Goal: Find specific page/section

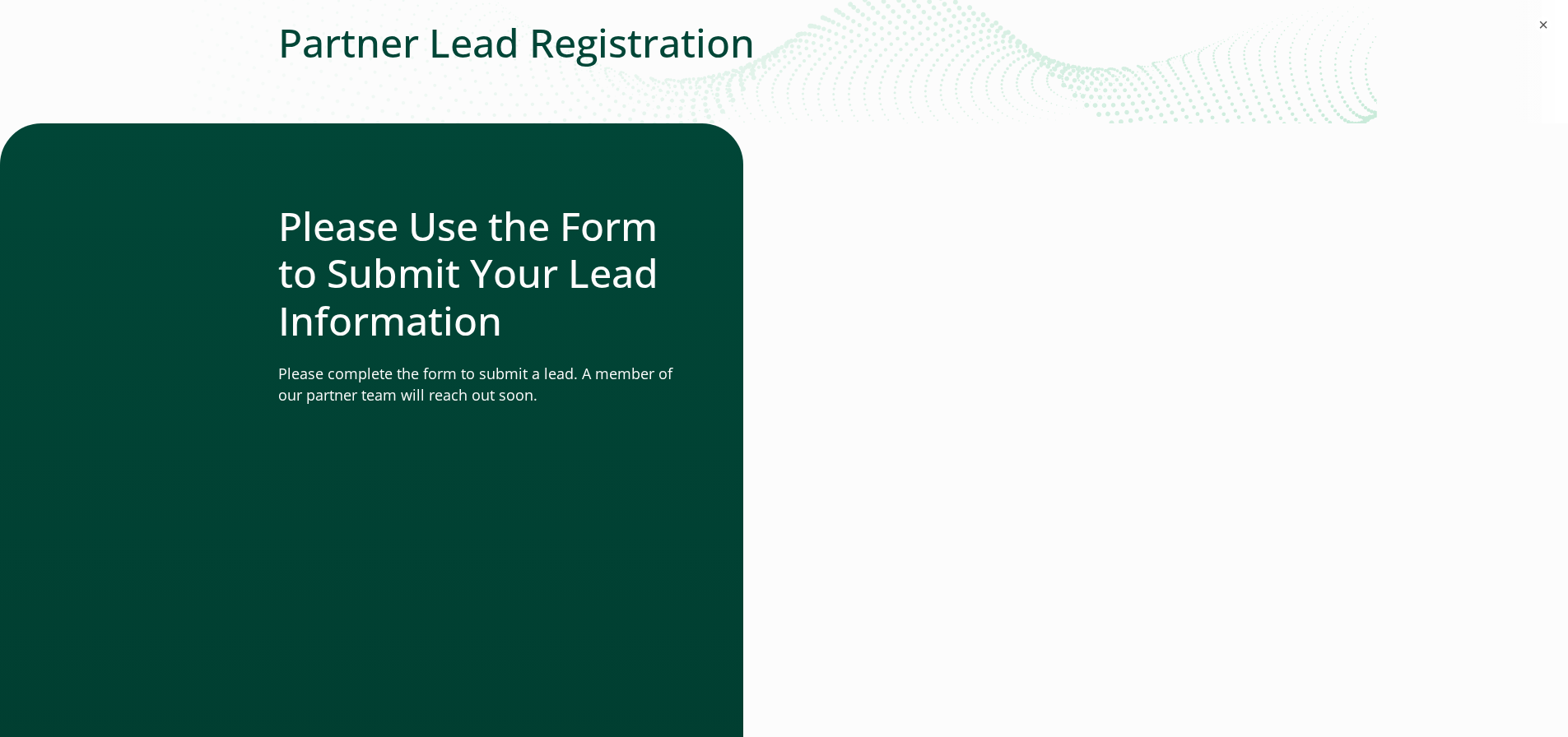
scroll to position [329, 0]
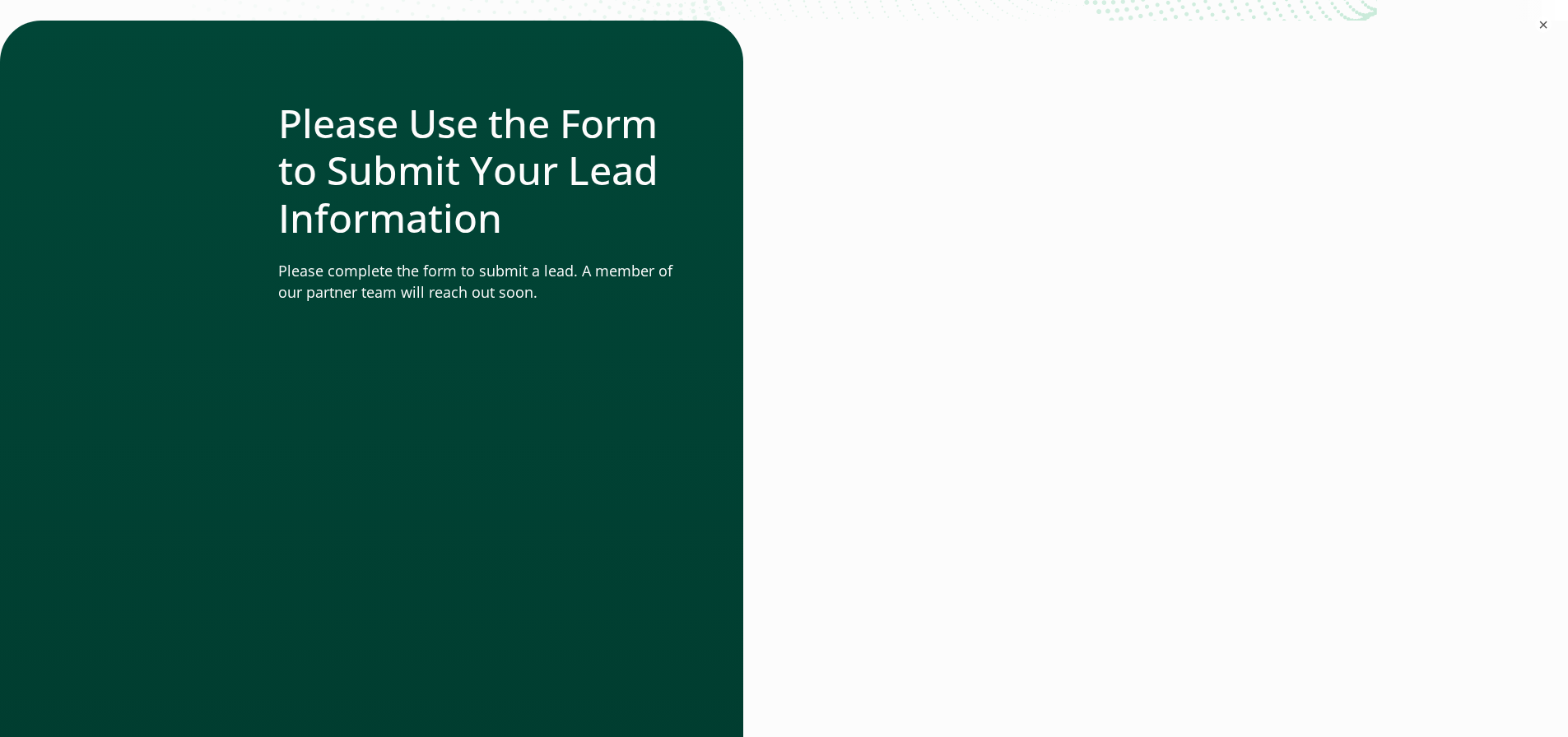
click at [1290, 400] on div at bounding box center [1037, 481] width 506 height 922
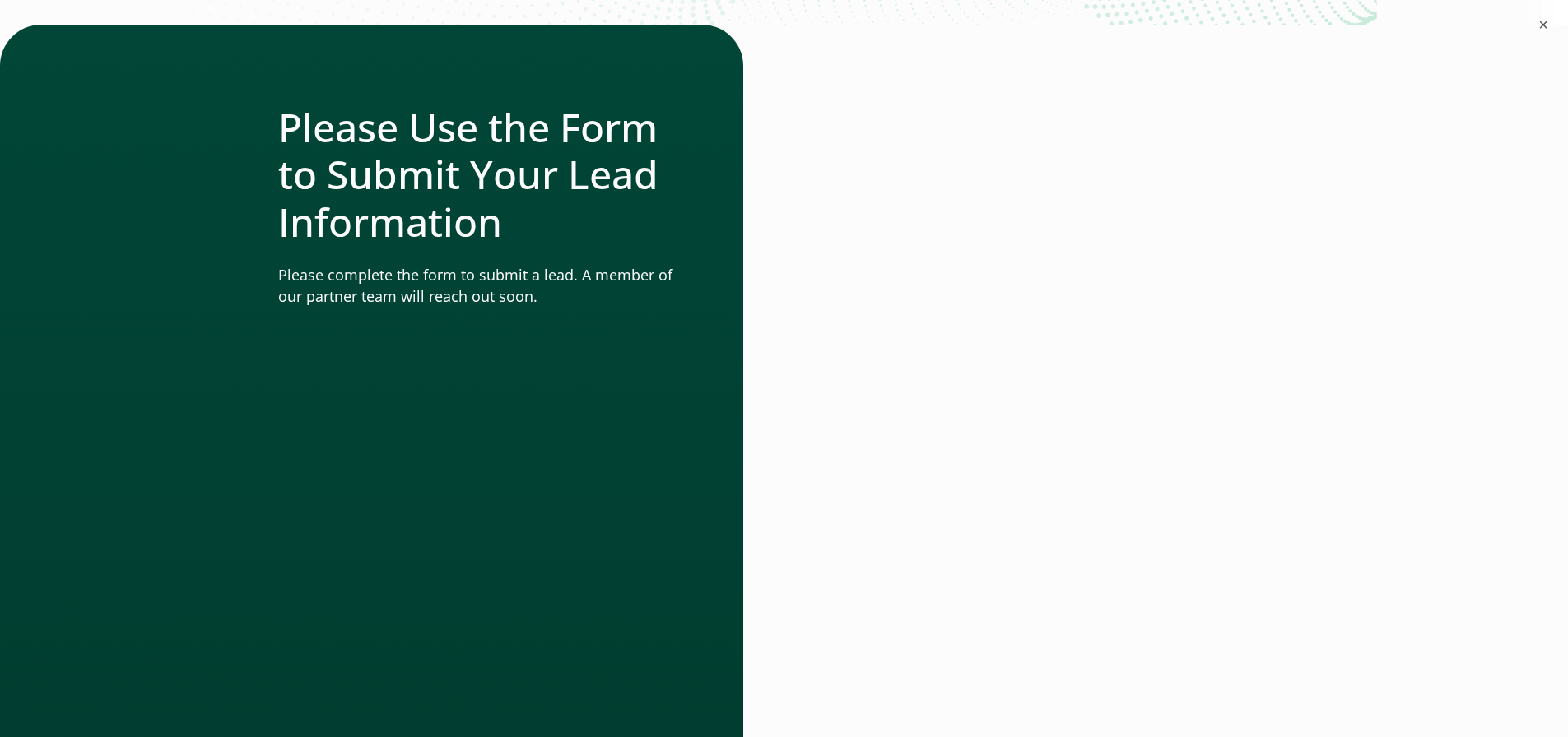
scroll to position [411, 0]
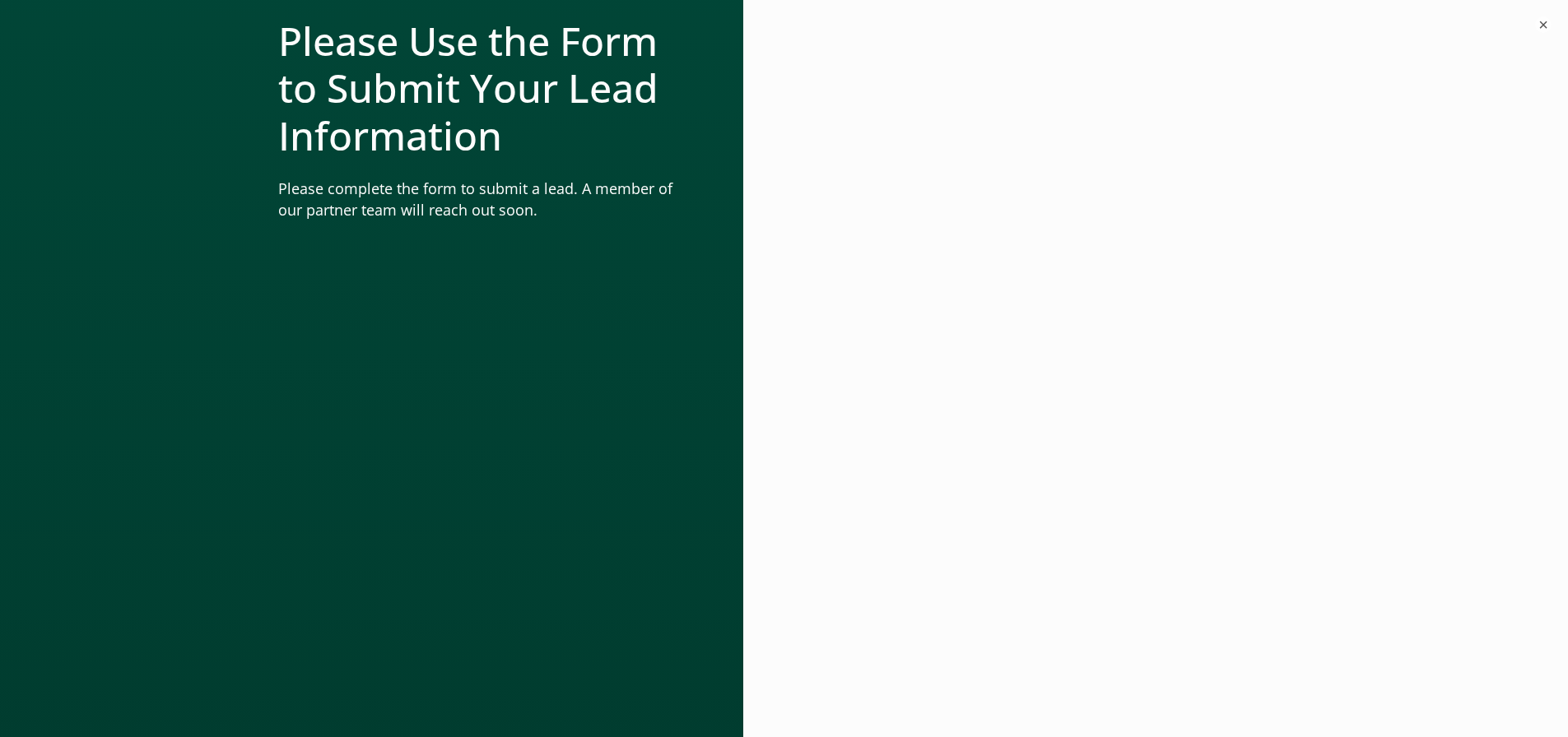
click at [780, 371] on div at bounding box center [763, 400] width 41 height 922
click at [784, 286] on div at bounding box center [1037, 400] width 506 height 922
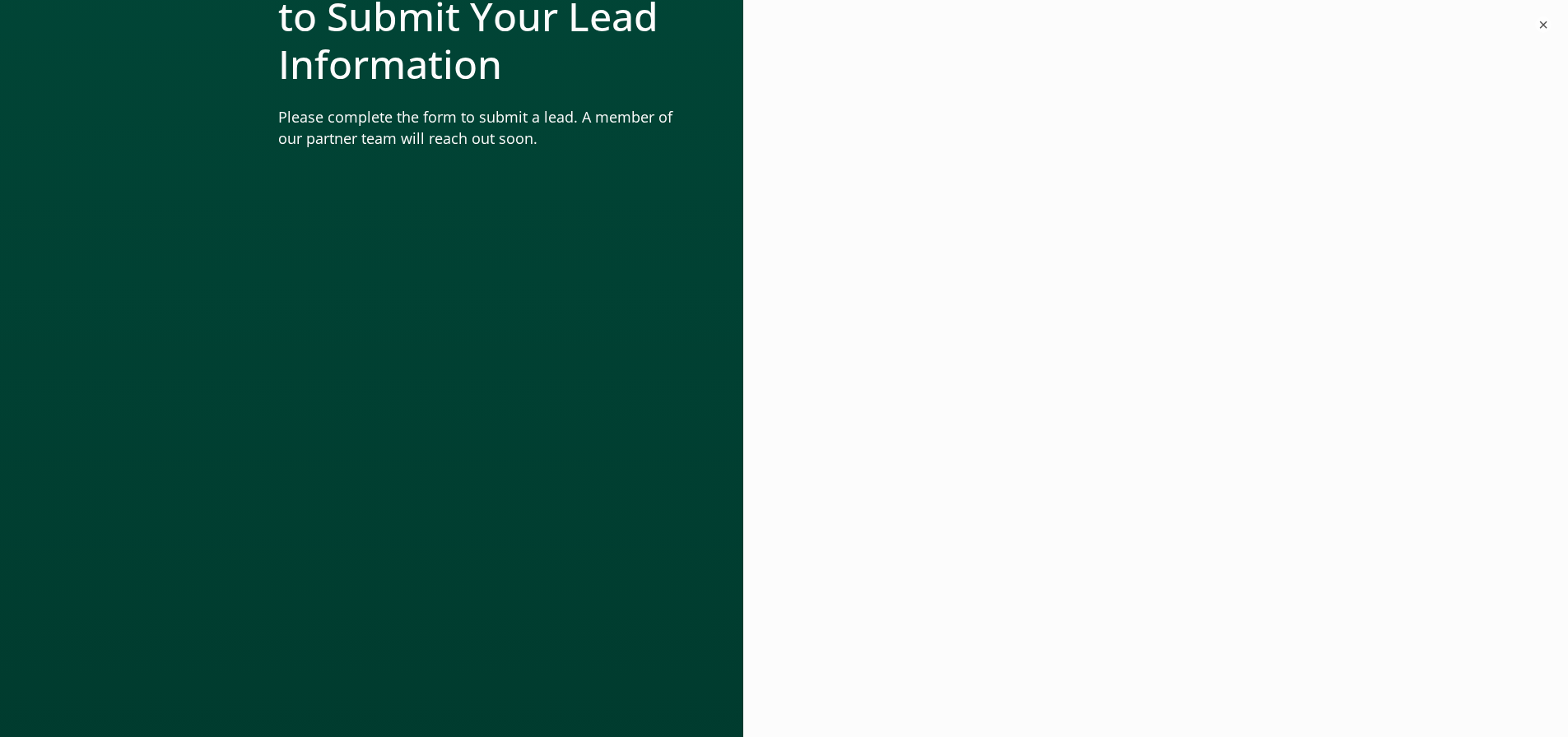
scroll to position [494, 0]
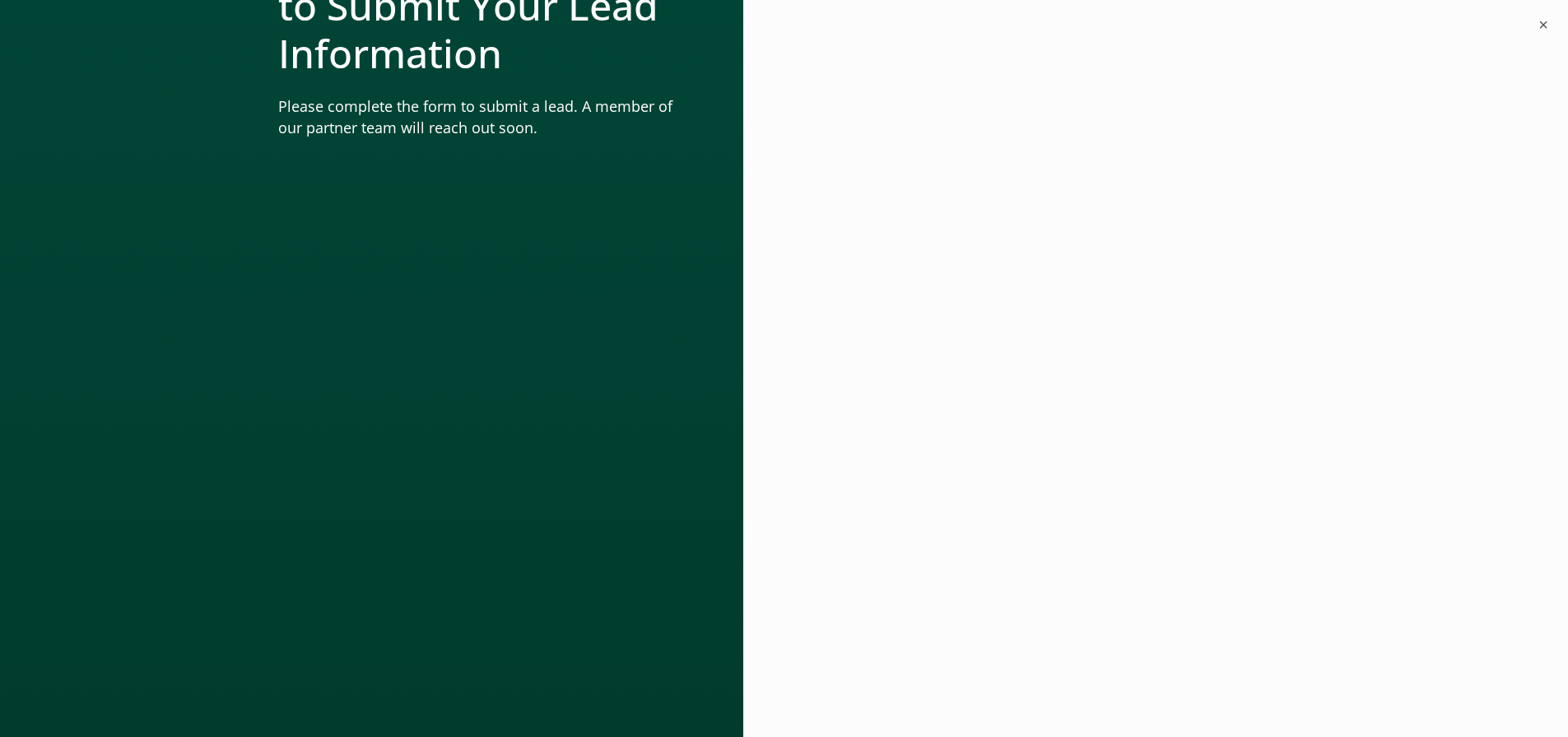
click at [765, 342] on div at bounding box center [763, 317] width 41 height 922
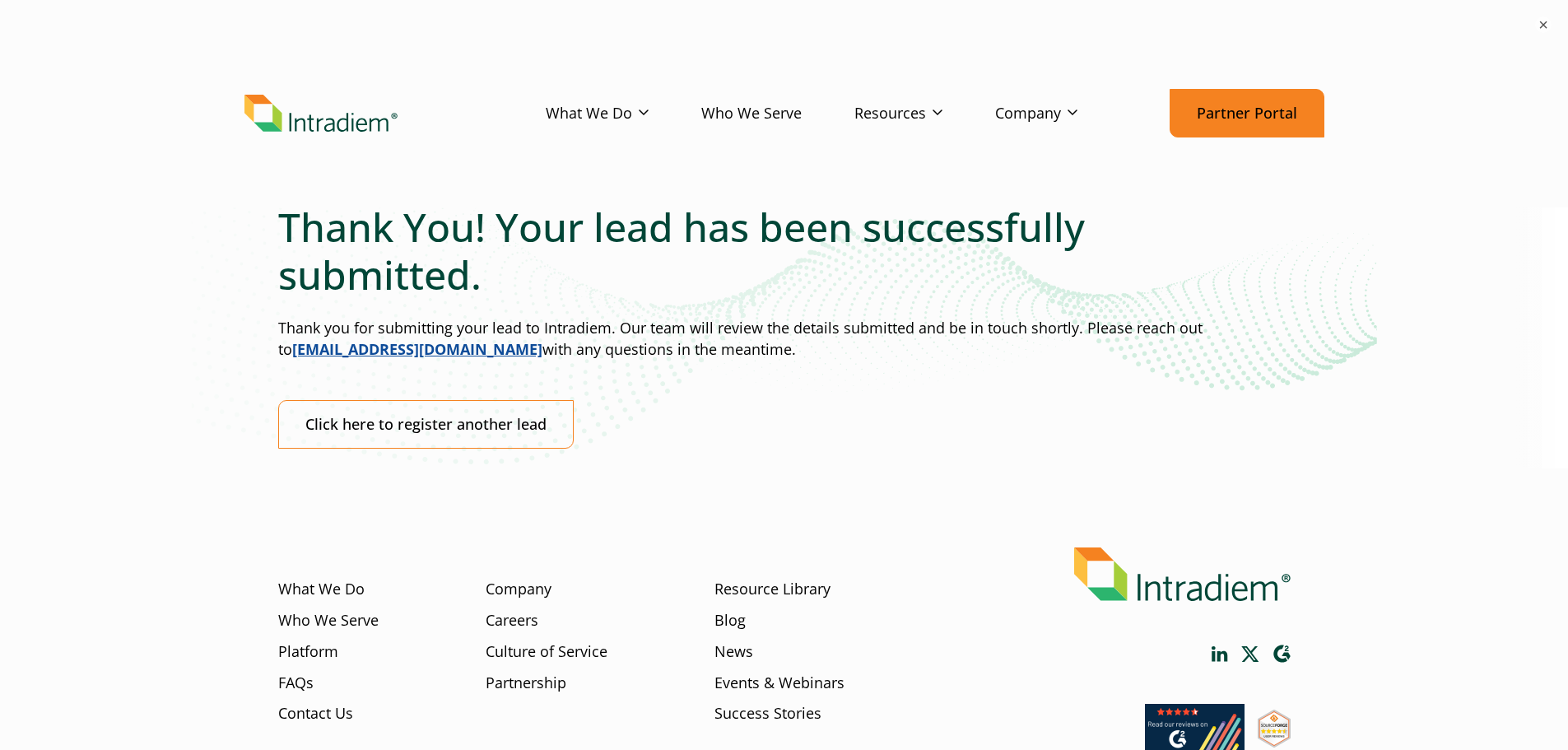
click at [1188, 112] on link "Partner Portal" at bounding box center [1246, 114] width 155 height 49
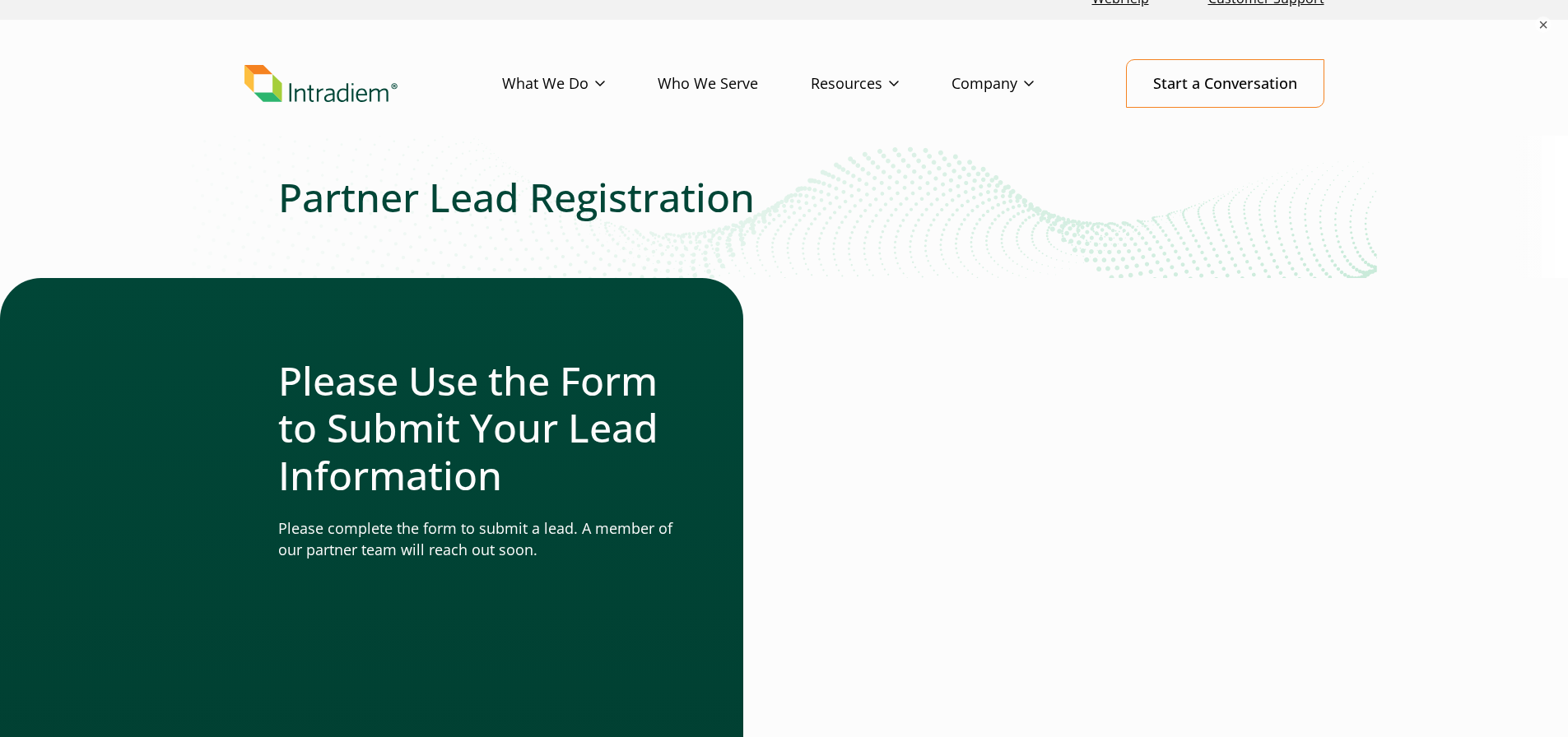
scroll to position [165, 0]
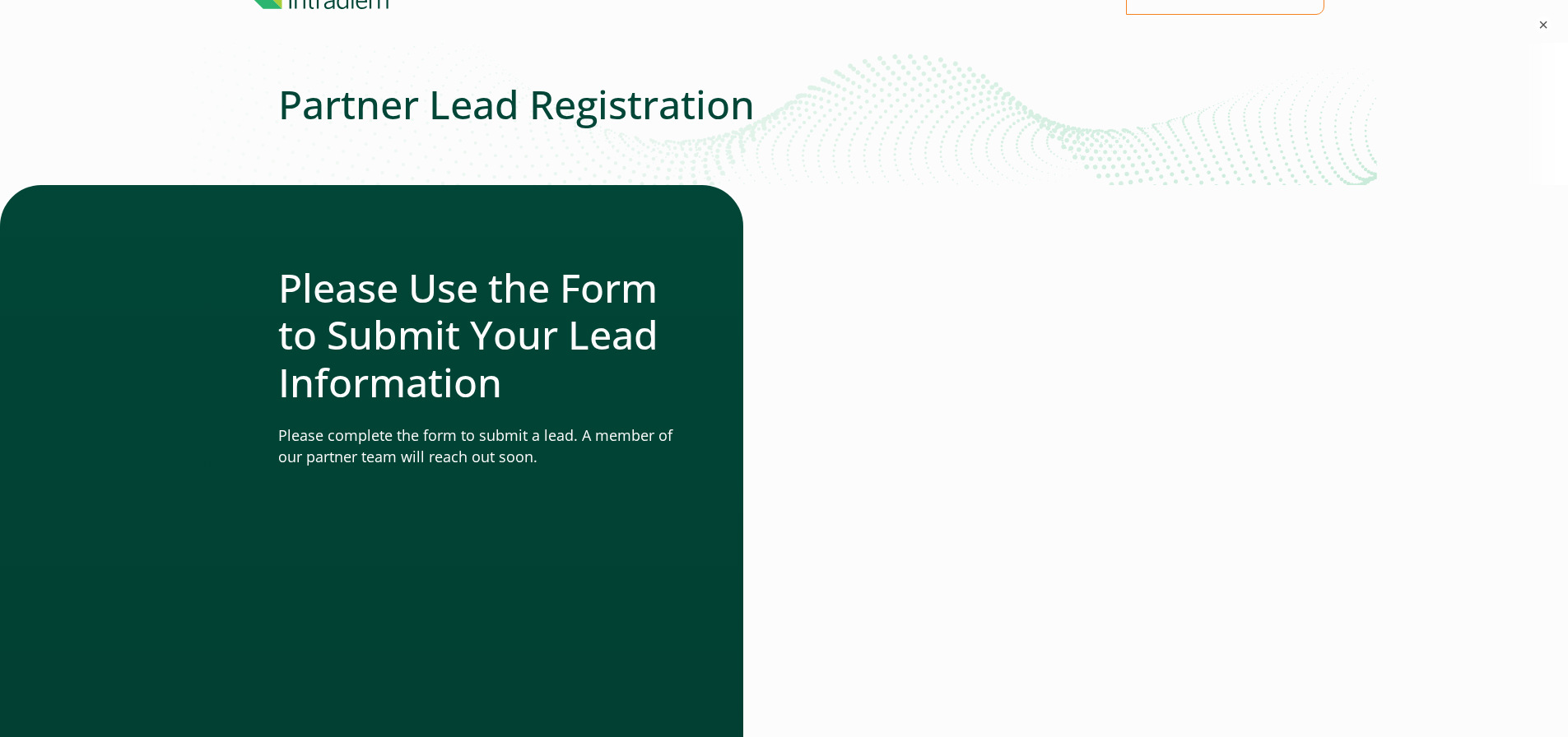
click at [473, 144] on div "Partner Lead Registration Please Use the Form to Submit Your Lead Information P…" at bounding box center [784, 660] width 1080 height 1159
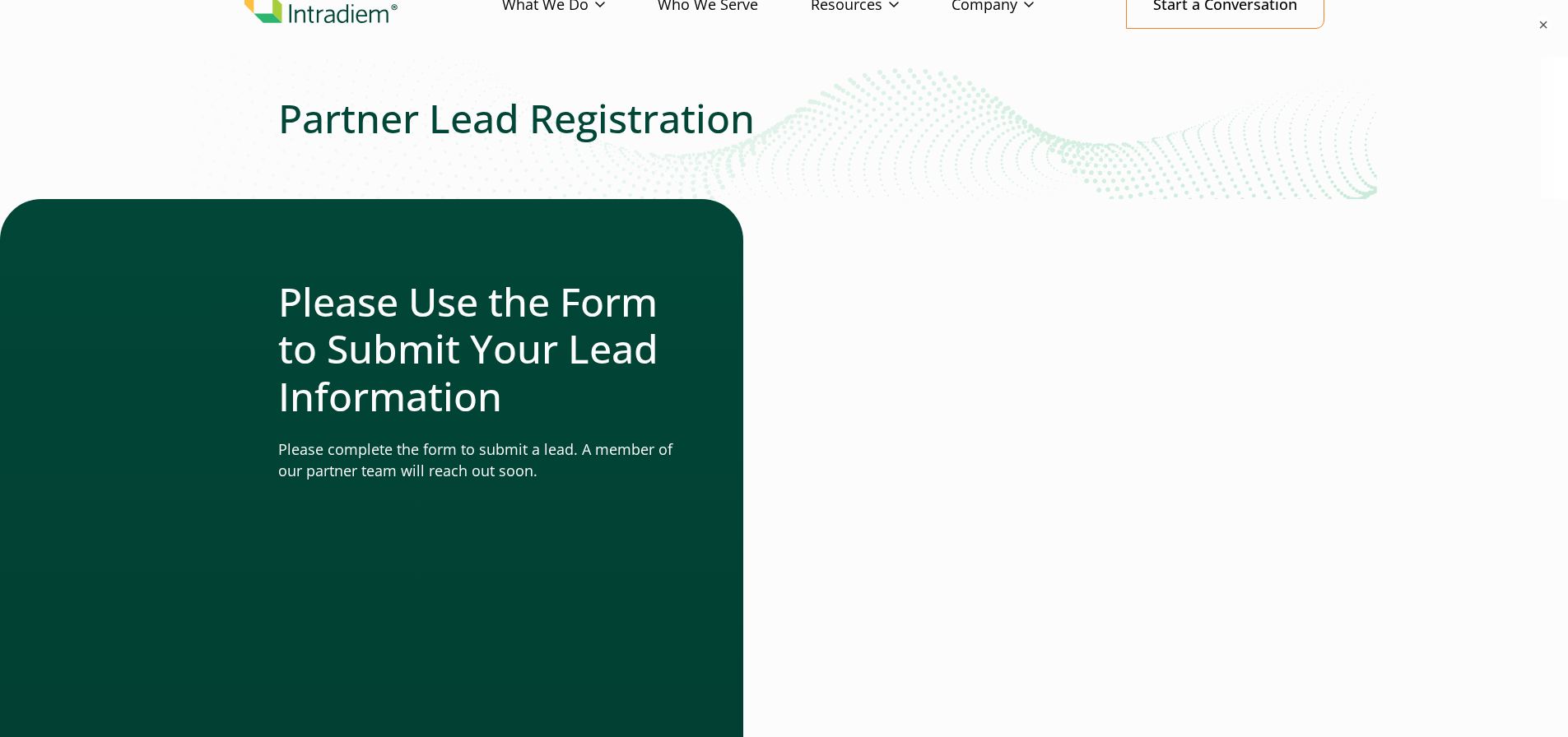
scroll to position [0, 0]
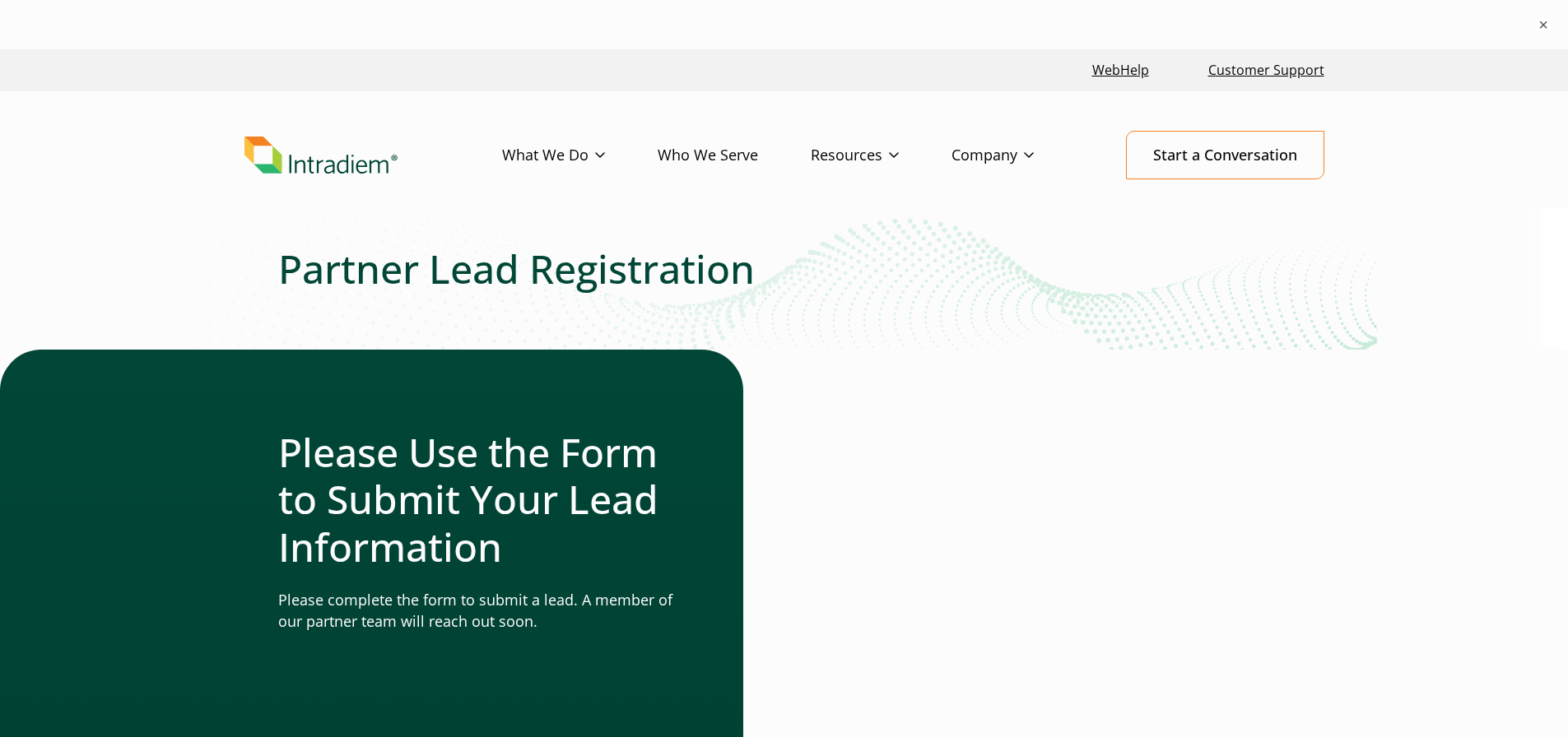
click at [904, 260] on h2 "Partner Lead Registration" at bounding box center [784, 268] width 1013 height 48
